Goal: Task Accomplishment & Management: Manage account settings

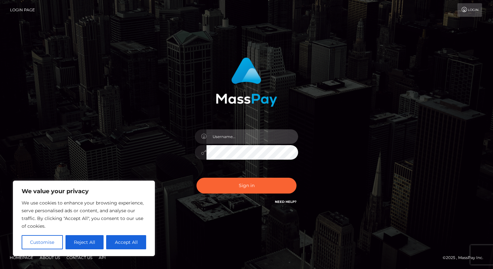
click at [265, 139] on input "text" at bounding box center [252, 136] width 92 height 15
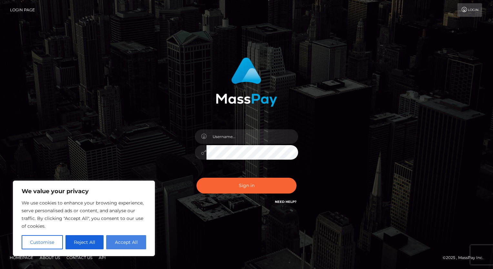
click at [125, 243] on button "Accept All" at bounding box center [126, 242] width 40 height 14
checkbox input "true"
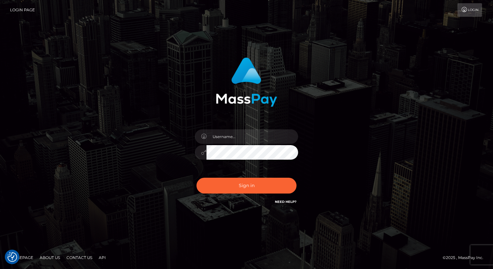
click at [229, 144] on div at bounding box center [246, 148] width 113 height 49
click at [226, 143] on input "text" at bounding box center [252, 136] width 92 height 15
type input "[EMAIL_ADDRESS][DOMAIN_NAME]"
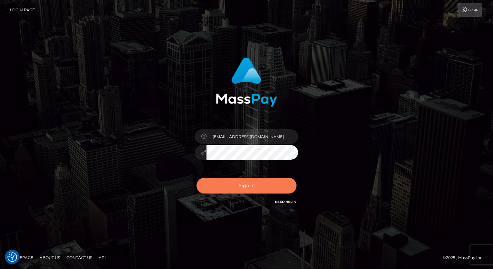
click at [220, 186] on button "Sign in" at bounding box center [246, 186] width 100 height 16
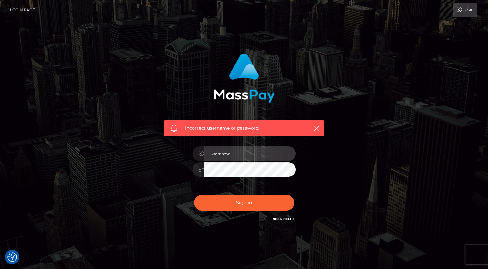
click at [228, 155] on input "text" at bounding box center [250, 153] width 92 height 15
type input "[EMAIL_ADDRESS][DOMAIN_NAME]"
click at [194, 195] on button "Sign in" at bounding box center [244, 203] width 100 height 16
click at [247, 156] on input "text" at bounding box center [250, 153] width 92 height 15
type input "[EMAIL_ADDRESS][DOMAIN_NAME]"
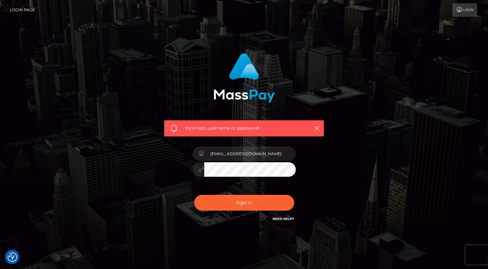
click at [194, 195] on button "Sign in" at bounding box center [244, 203] width 100 height 16
click at [286, 218] on link "Need Help?" at bounding box center [284, 219] width 22 height 4
click at [288, 216] on h6 "Need Help?" at bounding box center [284, 218] width 22 height 5
click at [288, 218] on link "Need Help?" at bounding box center [284, 219] width 22 height 4
